Goal: Task Accomplishment & Management: Manage account settings

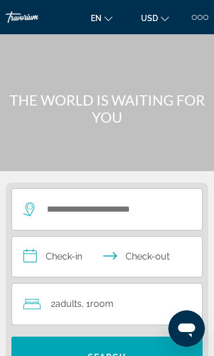
click at [203, 19] on div at bounding box center [200, 17] width 17 height 5
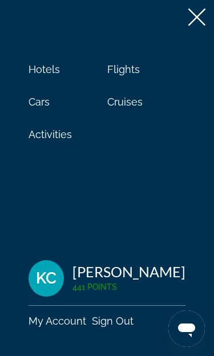
click at [42, 298] on div "[PERSON_NAME] [PERSON_NAME] 441 Points My Account Sign Out" at bounding box center [107, 293] width 157 height 67
click at [50, 277] on span "KC" at bounding box center [46, 278] width 21 height 17
click at [59, 319] on link "My Account" at bounding box center [58, 321] width 58 height 12
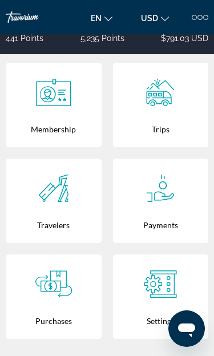
scroll to position [260, 0]
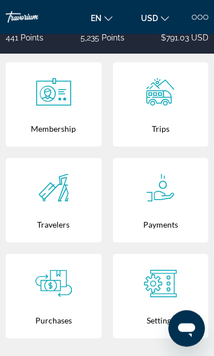
click at [51, 287] on icon "Main content" at bounding box center [53, 283] width 37 height 27
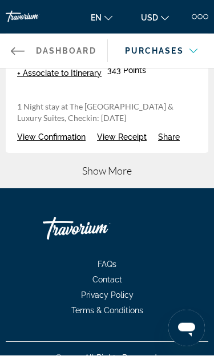
scroll to position [1259, 0]
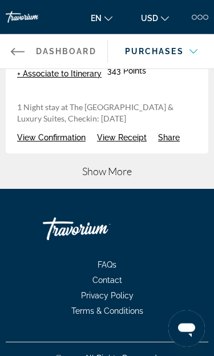
click at [143, 189] on div "Show More" at bounding box center [107, 177] width 203 height 24
click at [131, 177] on span "Show More" at bounding box center [107, 171] width 50 height 13
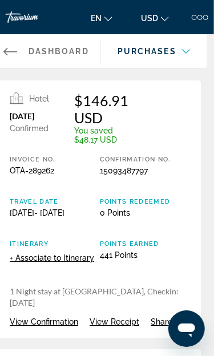
scroll to position [0, 8]
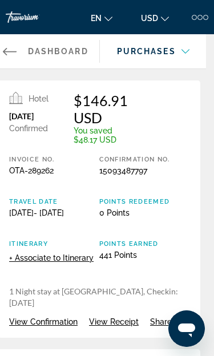
click at [189, 55] on icon "Main content" at bounding box center [195, 62] width 14 height 14
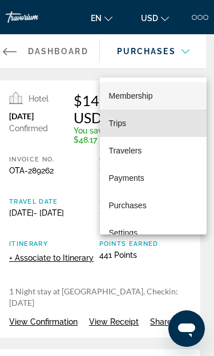
click at [133, 119] on mat-option "Trips" at bounding box center [153, 123] width 107 height 27
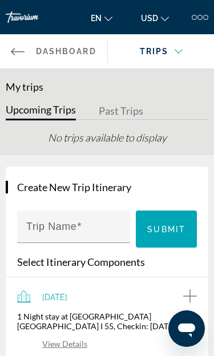
click at [33, 48] on link "Back to Dashboard Dashboard" at bounding box center [53, 51] width 107 height 34
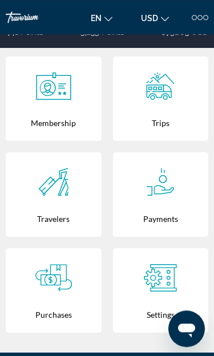
scroll to position [265, 0]
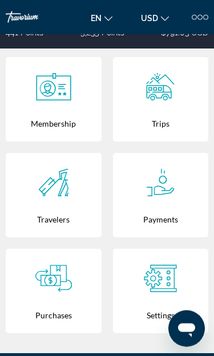
click at [37, 114] on div "Membership" at bounding box center [53, 123] width 84 height 37
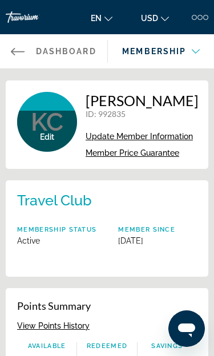
click at [25, 56] on icon "Main content" at bounding box center [18, 51] width 14 height 14
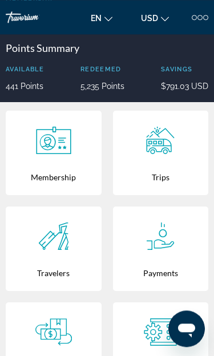
scroll to position [212, 0]
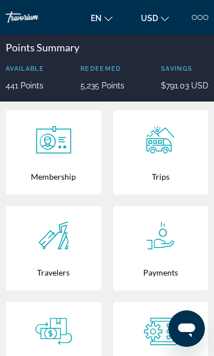
click at [175, 249] on icon "Main content" at bounding box center [160, 235] width 37 height 27
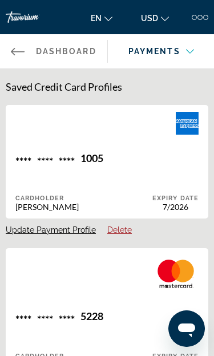
click at [198, 56] on icon "Main content" at bounding box center [203, 62] width 14 height 14
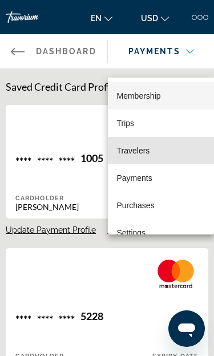
click at [173, 152] on mat-option "Travelers" at bounding box center [161, 150] width 107 height 27
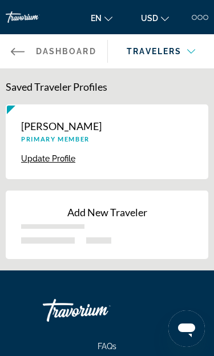
click at [25, 53] on link "Back to Dashboard Dashboard" at bounding box center [53, 51] width 107 height 34
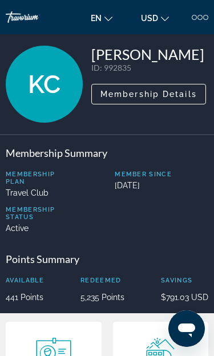
click at [179, 94] on span "Membership Details" at bounding box center [148, 94] width 96 height 9
